Goal: Information Seeking & Learning: Learn about a topic

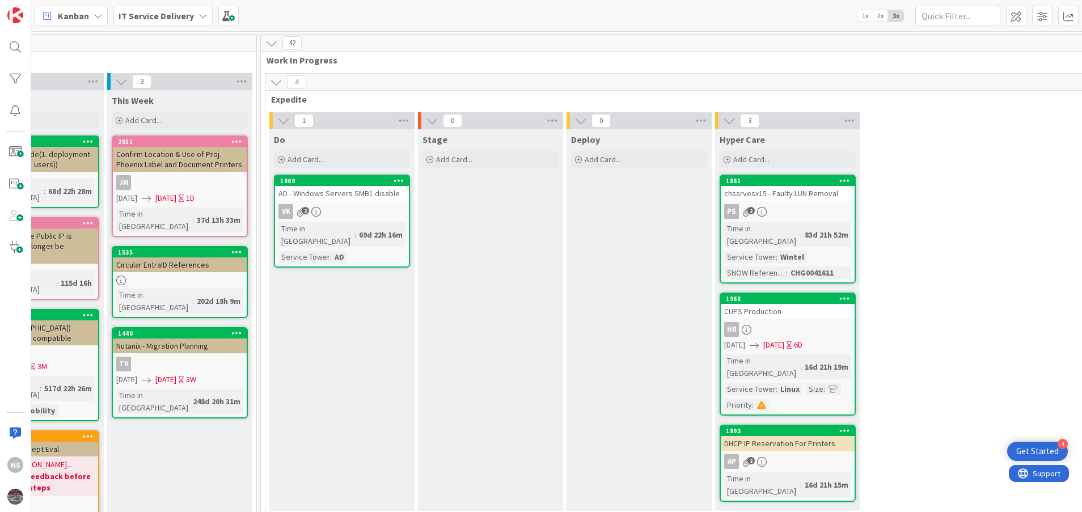
scroll to position [538, 527]
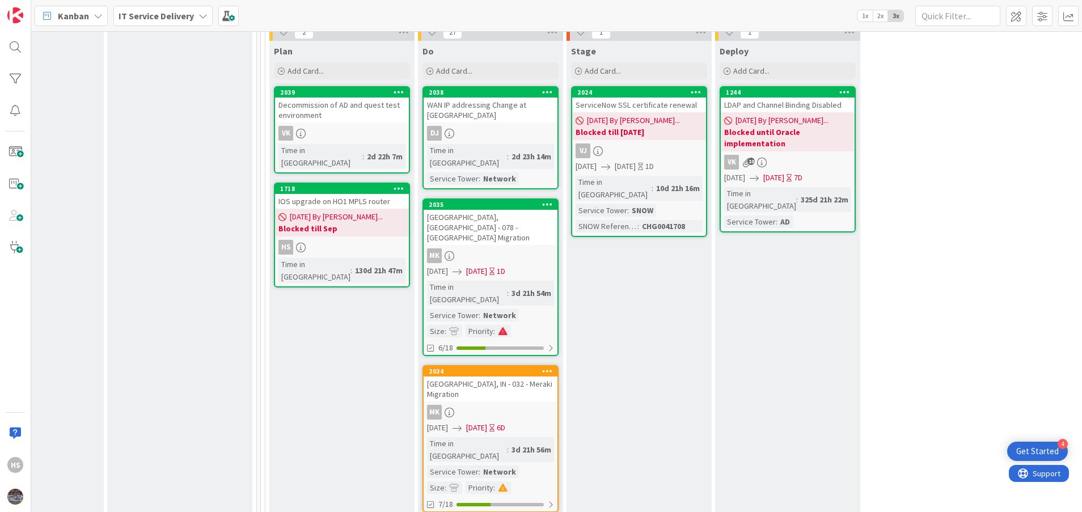
click at [506, 126] on div "DJ" at bounding box center [491, 133] width 134 height 15
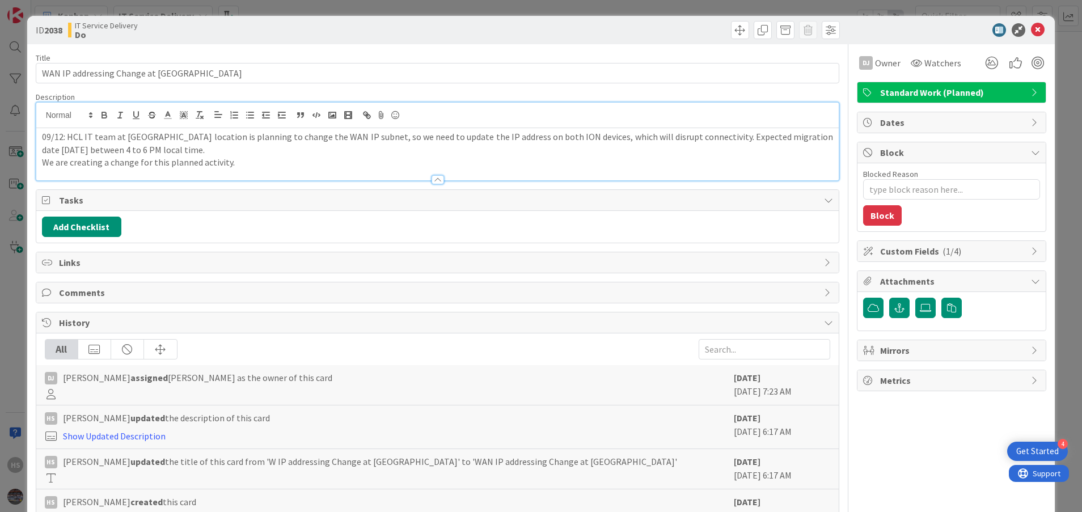
click at [39, 117] on div "09/12: HCL IT team at [GEOGRAPHIC_DATA] location is planning to change the WAN …" at bounding box center [437, 142] width 803 height 78
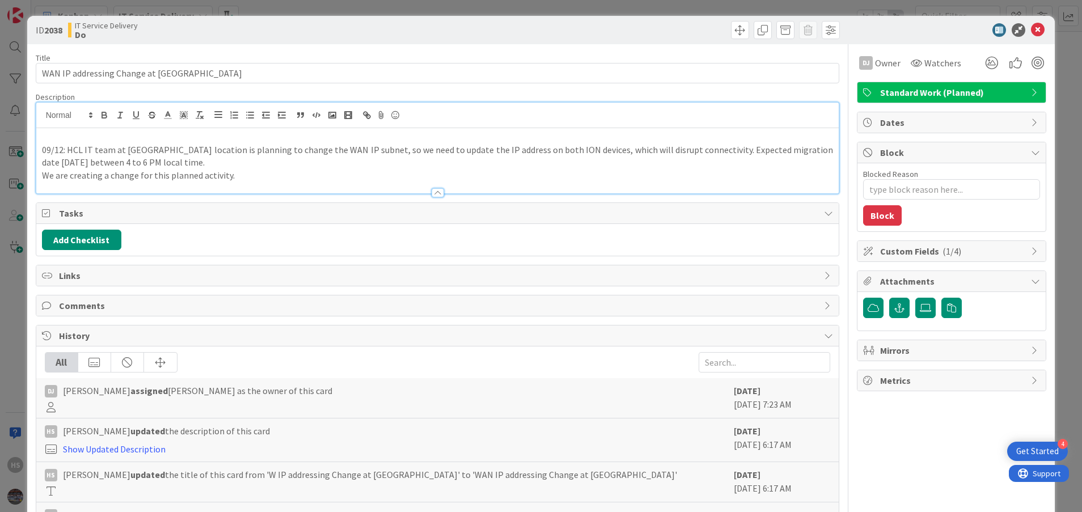
type textarea "x"
click at [94, 140] on p "09/15: Change is submitted." at bounding box center [438, 136] width 792 height 13
click at [128, 154] on p "09/12: HCL IT team at [GEOGRAPHIC_DATA] location is planning to change the WAN …" at bounding box center [438, 157] width 792 height 26
click at [149, 136] on p "09/15: Change( CHG0041761 ) is submitted." at bounding box center [438, 136] width 792 height 13
click at [205, 149] on p "09/12: HCL IT team at [GEOGRAPHIC_DATA] location is planning to change the WAN …" at bounding box center [438, 157] width 792 height 26
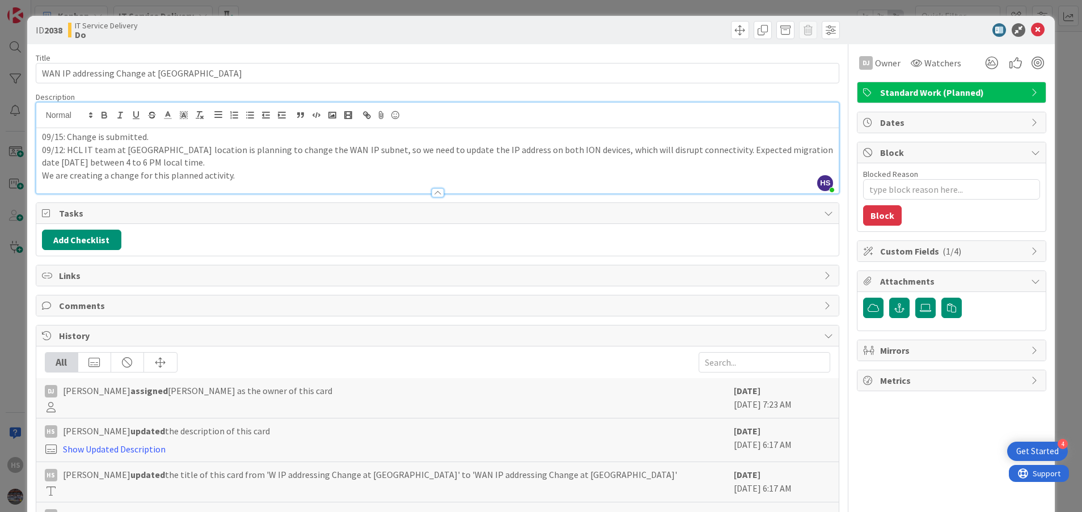
click at [97, 140] on p "09/15: Change is submitted." at bounding box center [438, 136] width 792 height 13
click at [180, 165] on p "09/12: HCL IT team at [GEOGRAPHIC_DATA] location is planning to change the WAN …" at bounding box center [438, 157] width 792 height 26
type textarea "x"
click at [1031, 28] on icon at bounding box center [1038, 30] width 14 height 14
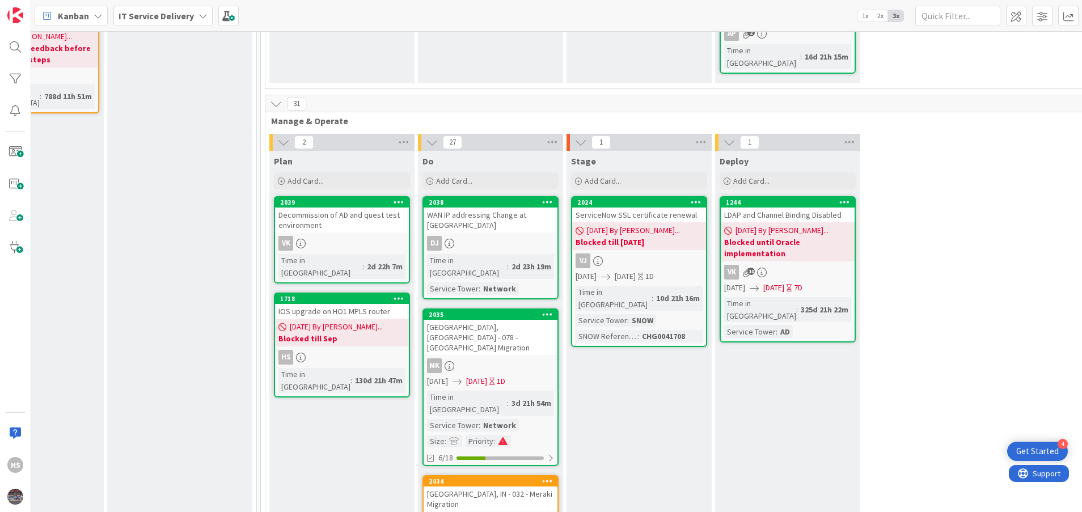
scroll to position [453, 527]
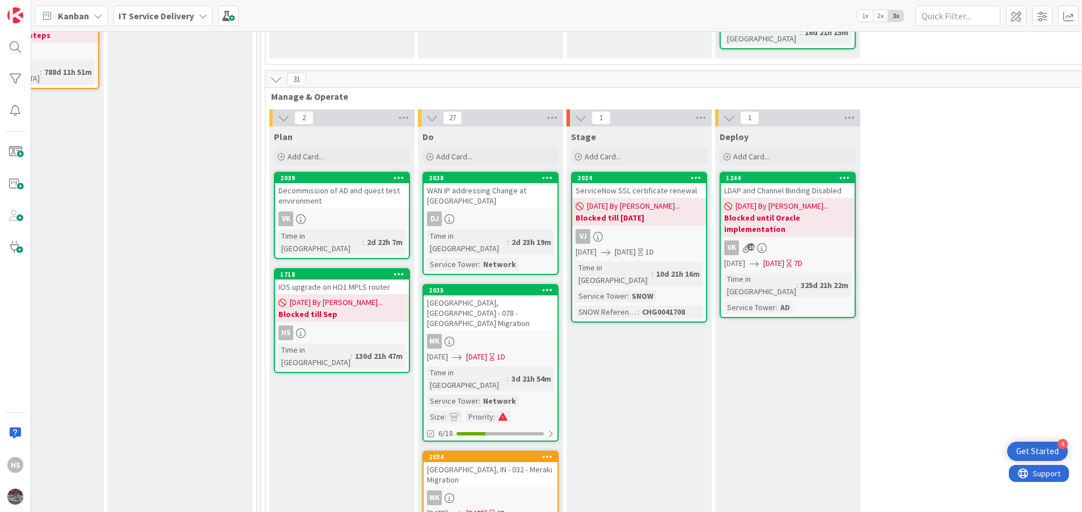
click at [342, 280] on div "IOS upgrade on HO1 MPLS router" at bounding box center [342, 287] width 134 height 15
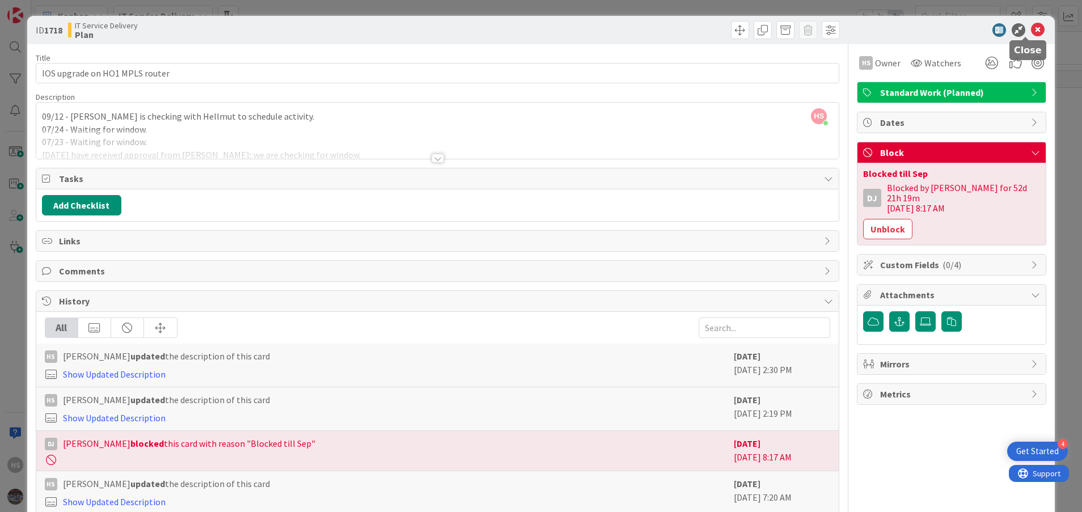
click at [1031, 27] on icon at bounding box center [1038, 30] width 14 height 14
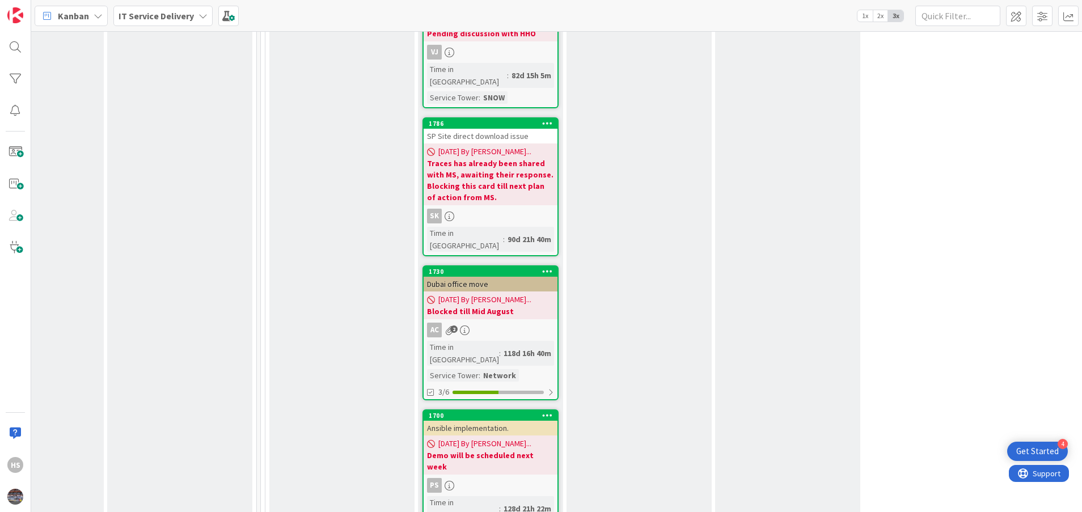
scroll to position [2784, 527]
